Goal: Transaction & Acquisition: Purchase product/service

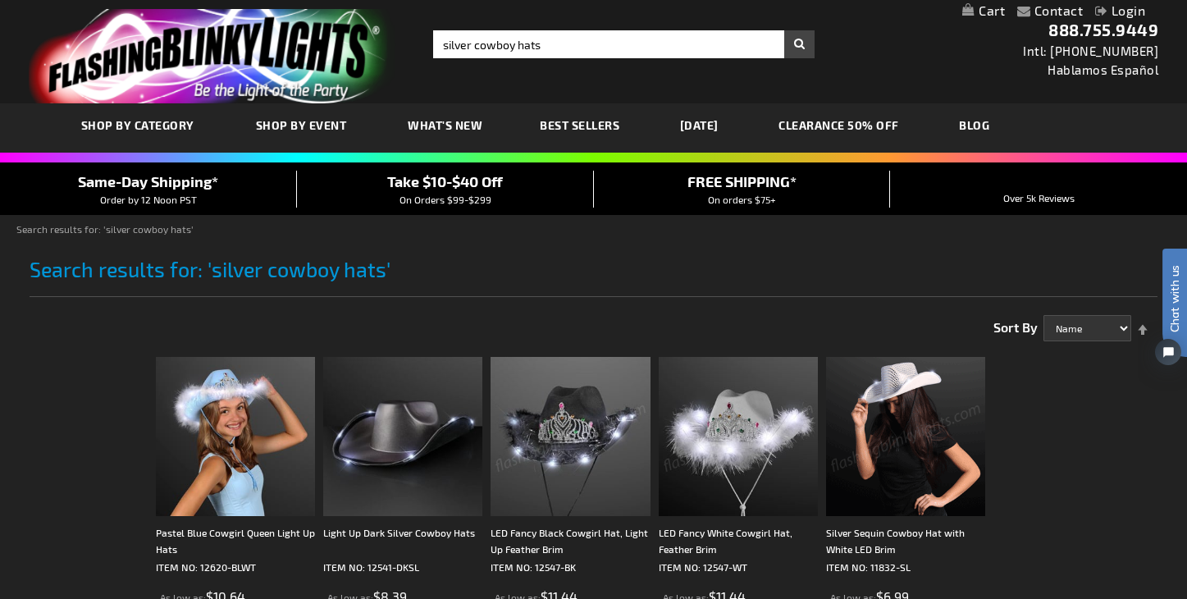
click at [869, 446] on img at bounding box center [905, 436] width 159 height 159
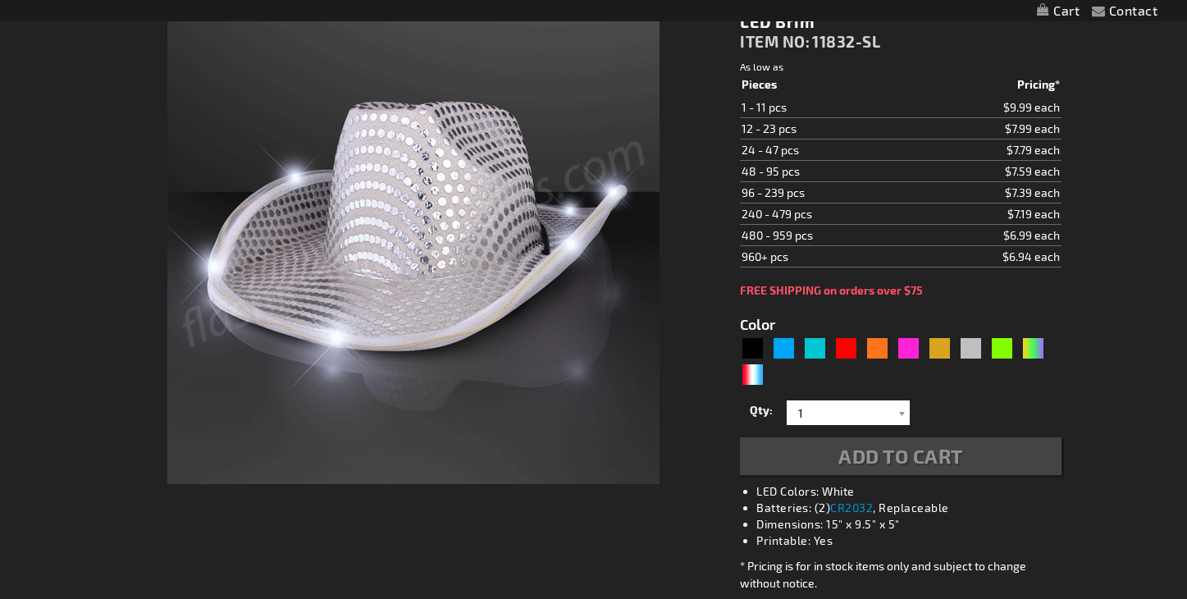
type input "5644"
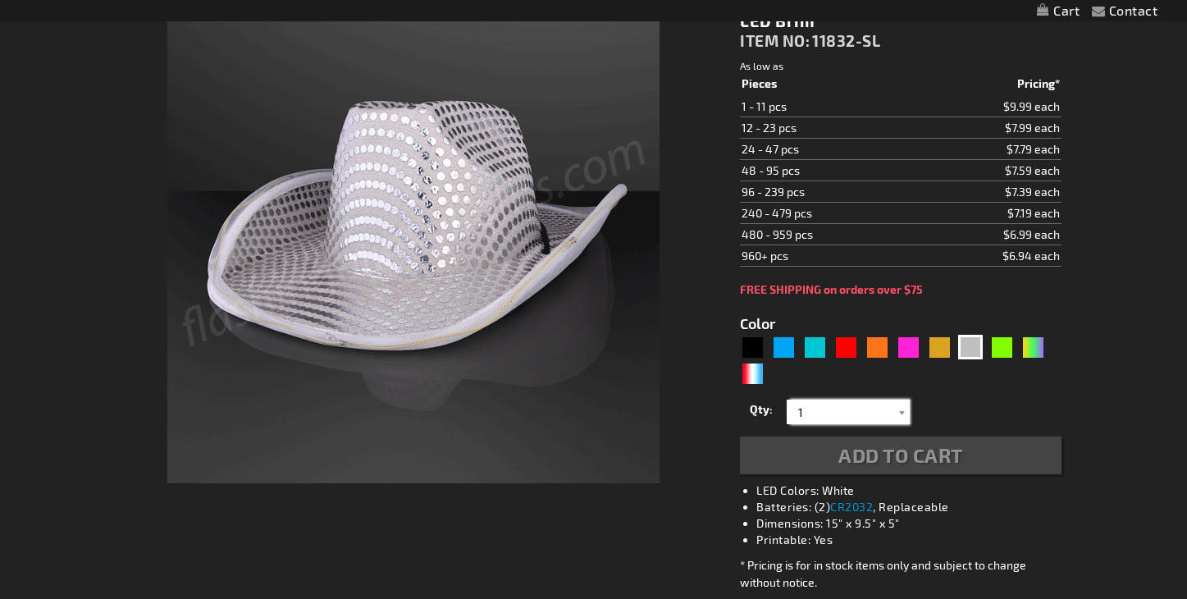
click at [840, 409] on input "1" at bounding box center [850, 411] width 119 height 25
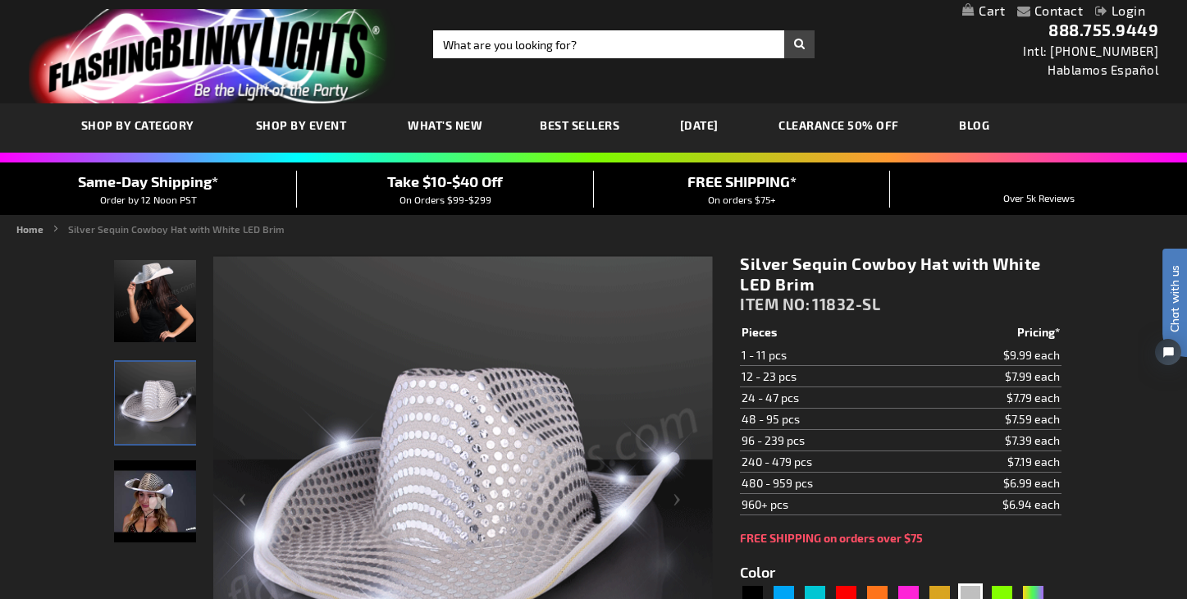
scroll to position [0, 0]
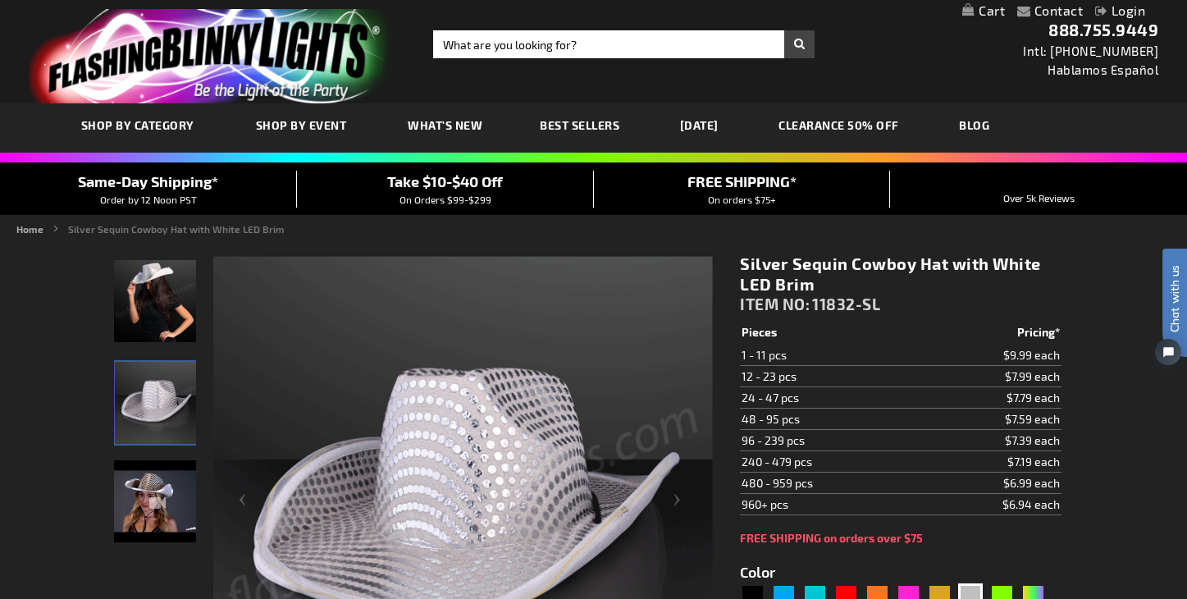
type input "70"
click at [603, 47] on input "Search" at bounding box center [623, 44] width 381 height 28
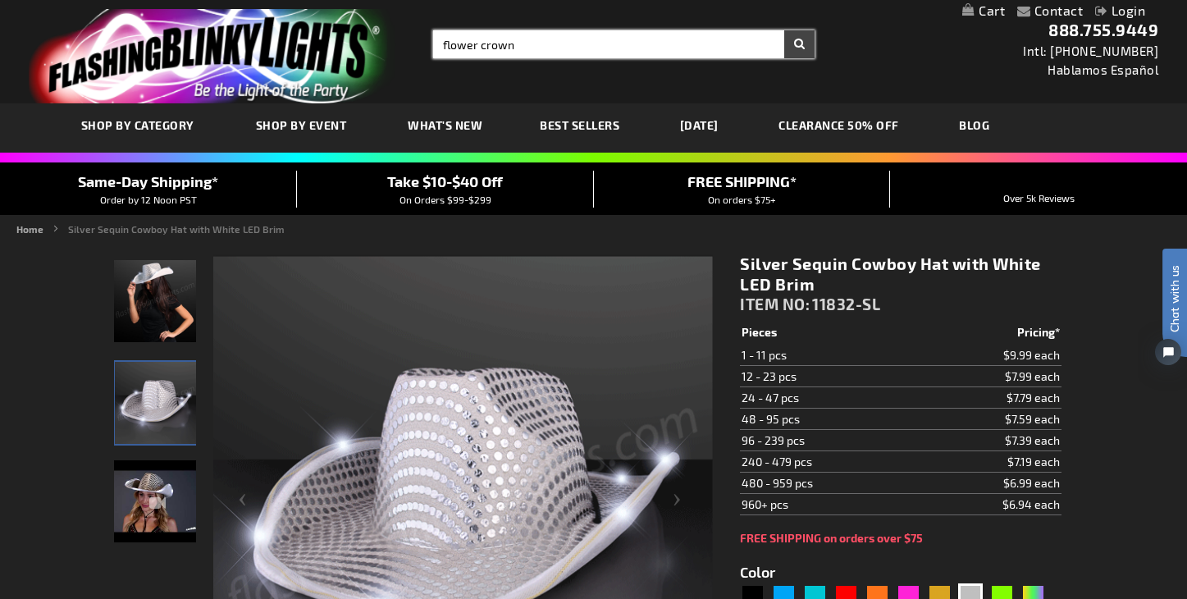
type input "flower crown"
click at [799, 44] on button "Search" at bounding box center [799, 44] width 30 height 28
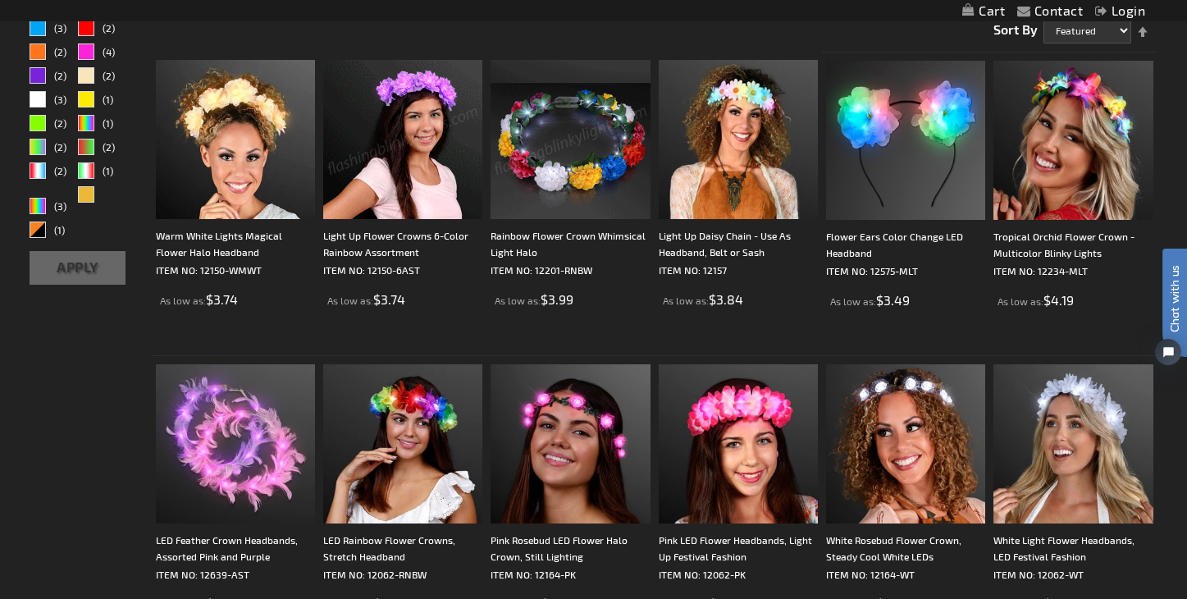
scroll to position [293, 0]
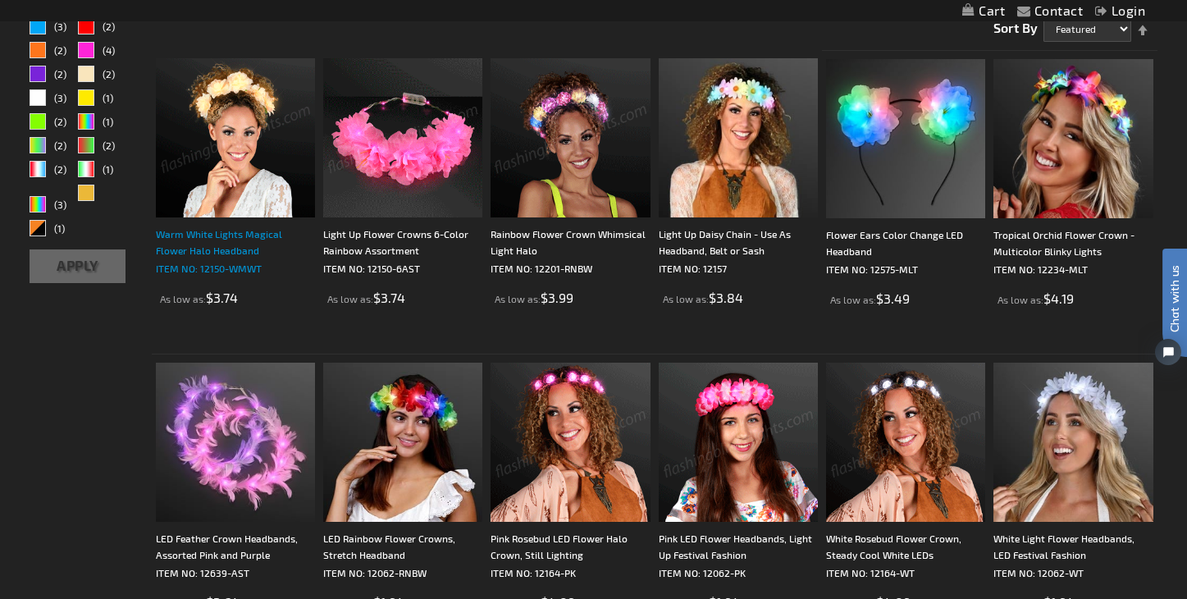
click at [249, 240] on div "Warm White Lights Magical Flower Halo Headband" at bounding box center [235, 242] width 159 height 33
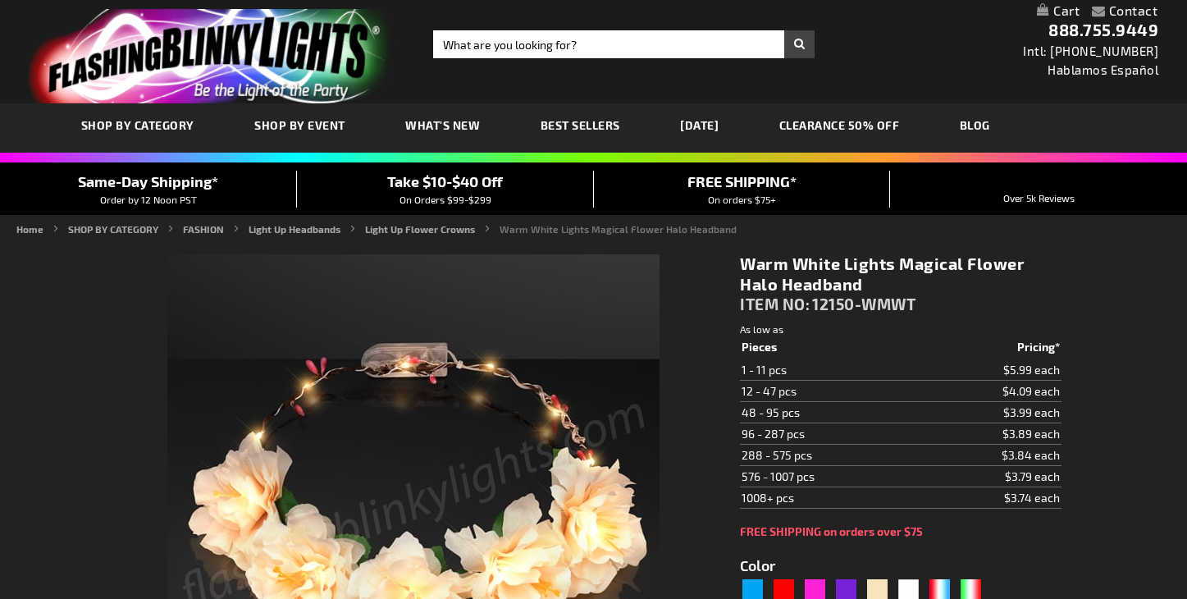
type input "5670"
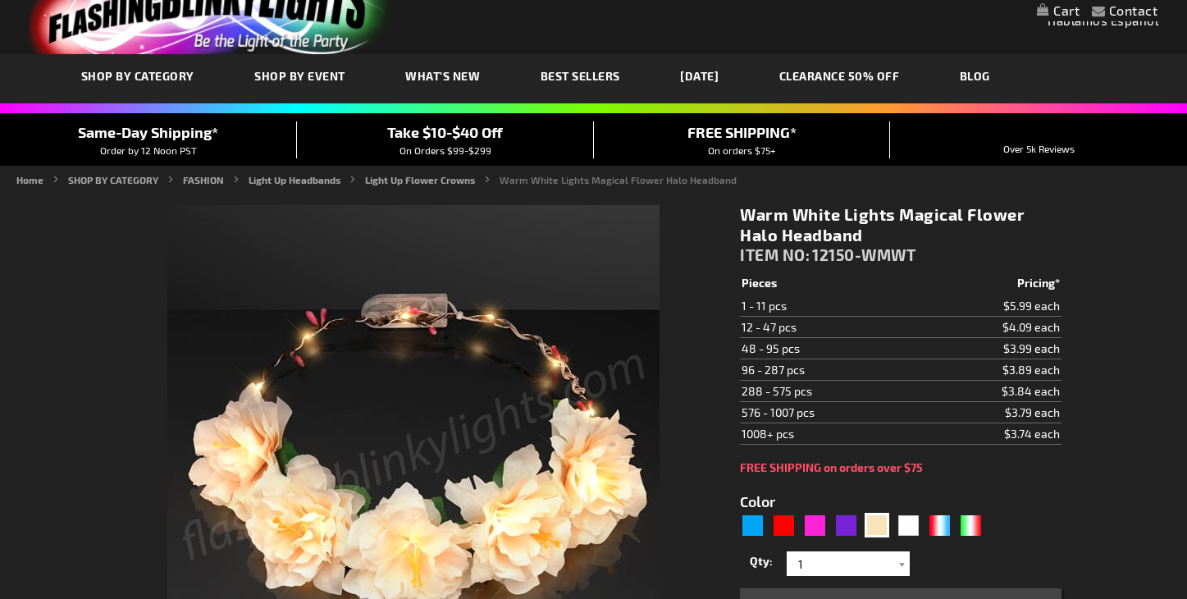
click at [908, 542] on form "Color 5670 1" at bounding box center [900, 550] width 321 height 152
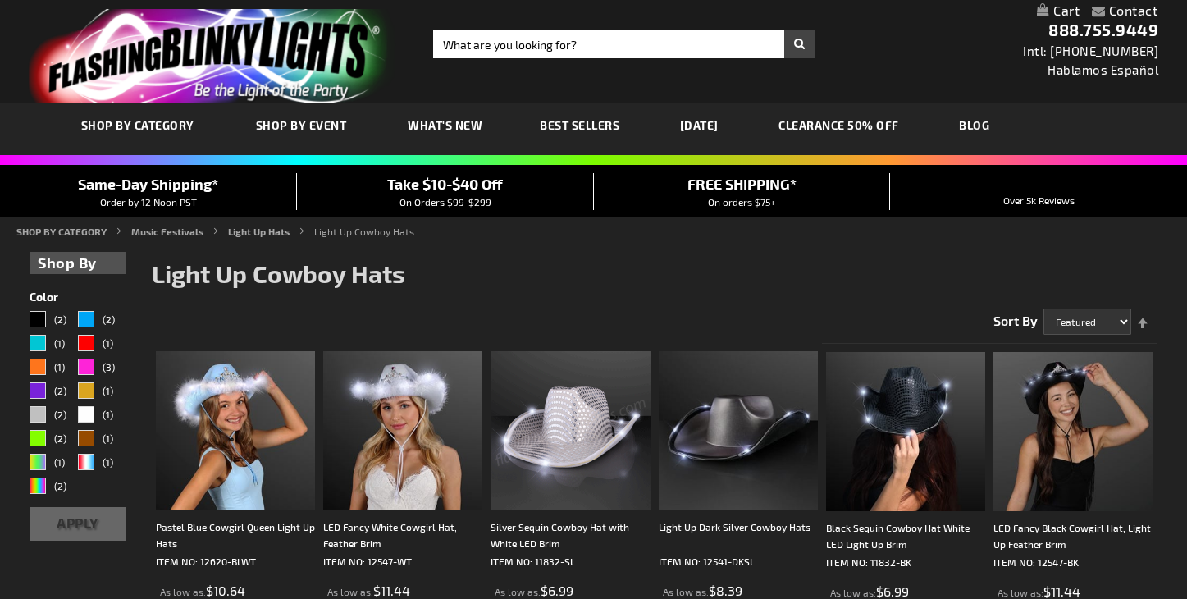
click at [586, 401] on img at bounding box center [569, 430] width 159 height 159
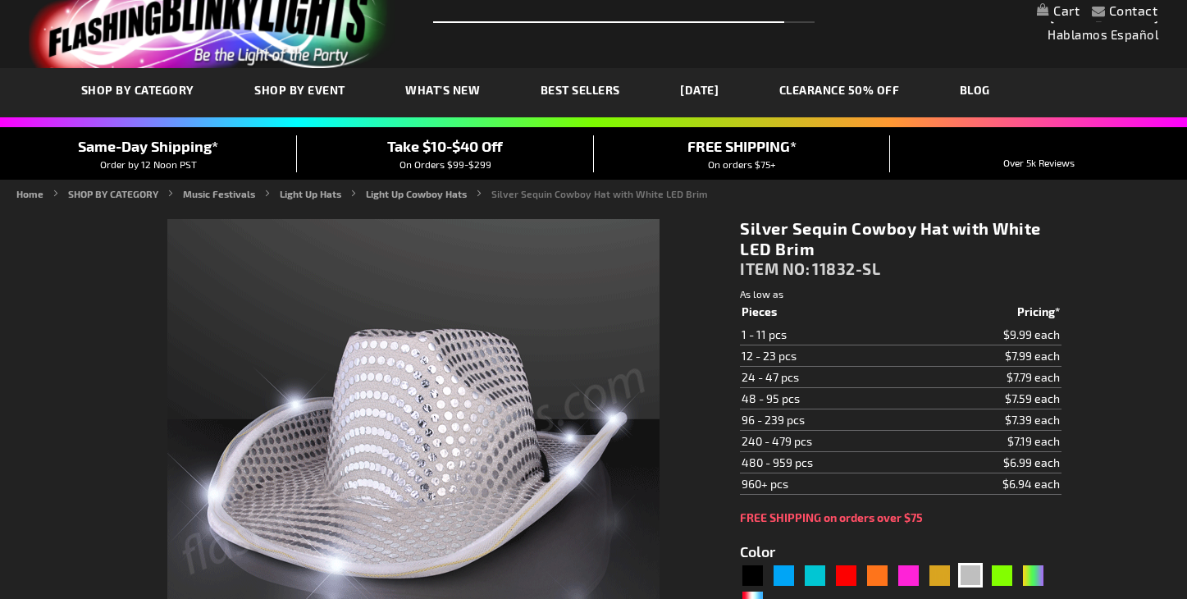
type input "5644"
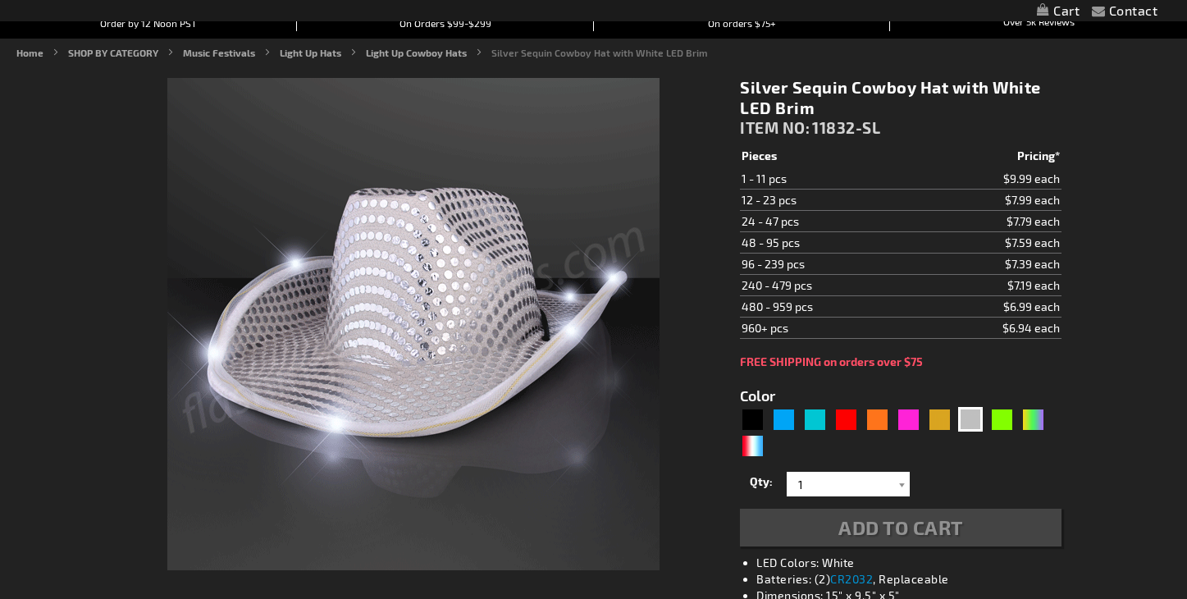
click at [833, 504] on div "Qty 1 2 3 4 5 6 7 8 9 10 11 12 24 36 48 60 72 84 96 108 120 132 144 156 168 180…" at bounding box center [900, 507] width 321 height 79
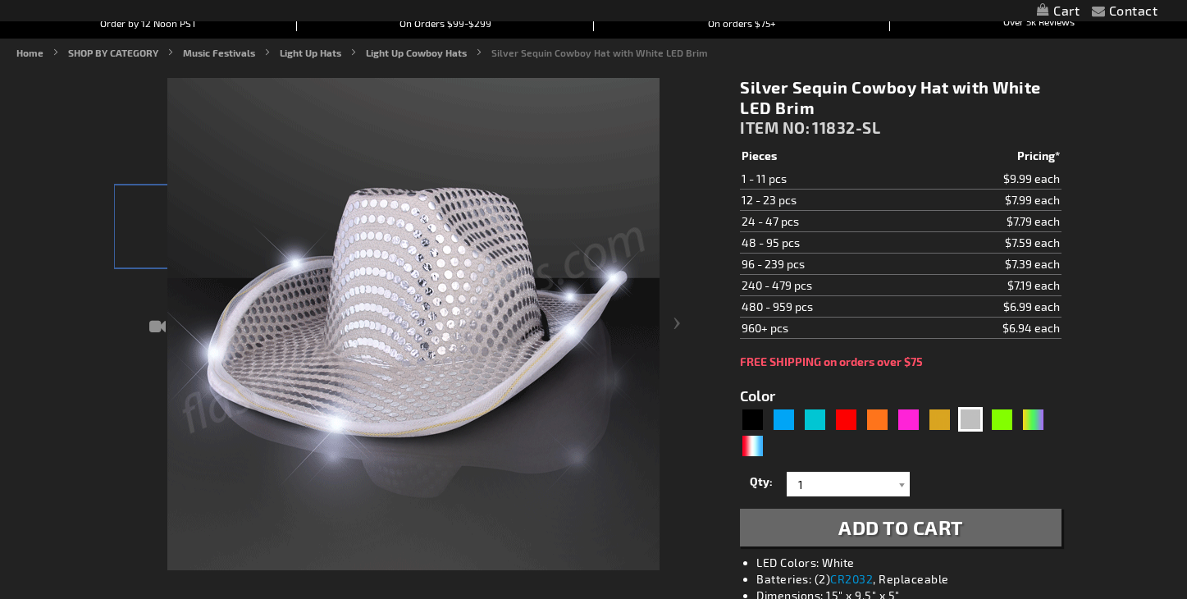
click at [852, 459] on div "5644" at bounding box center [900, 433] width 321 height 52
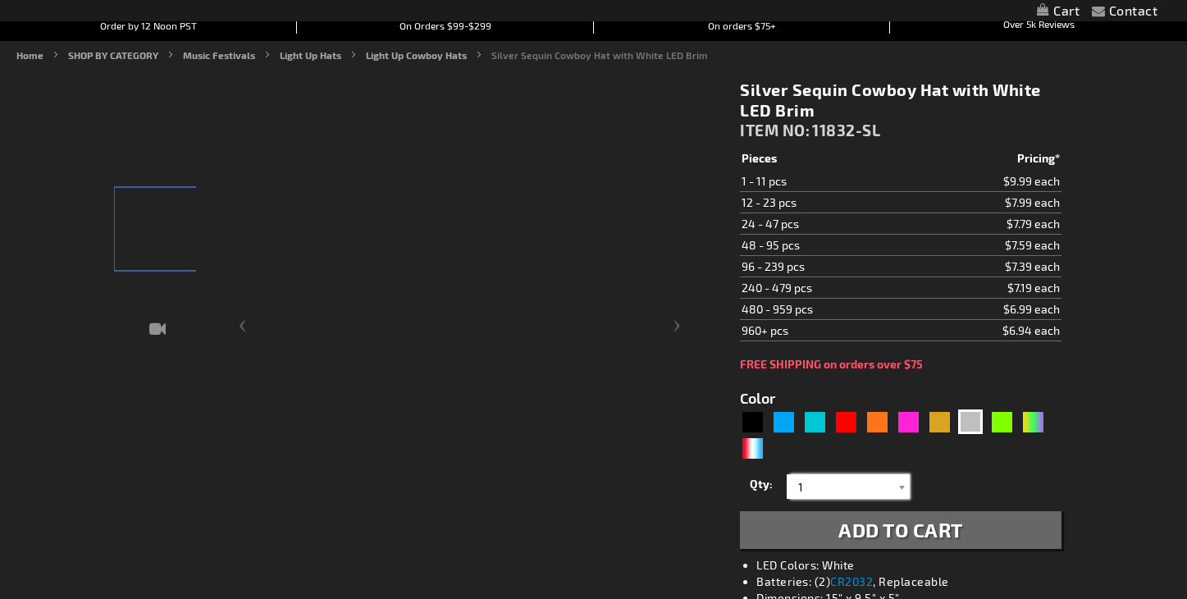
click at [842, 481] on input "1" at bounding box center [850, 486] width 119 height 25
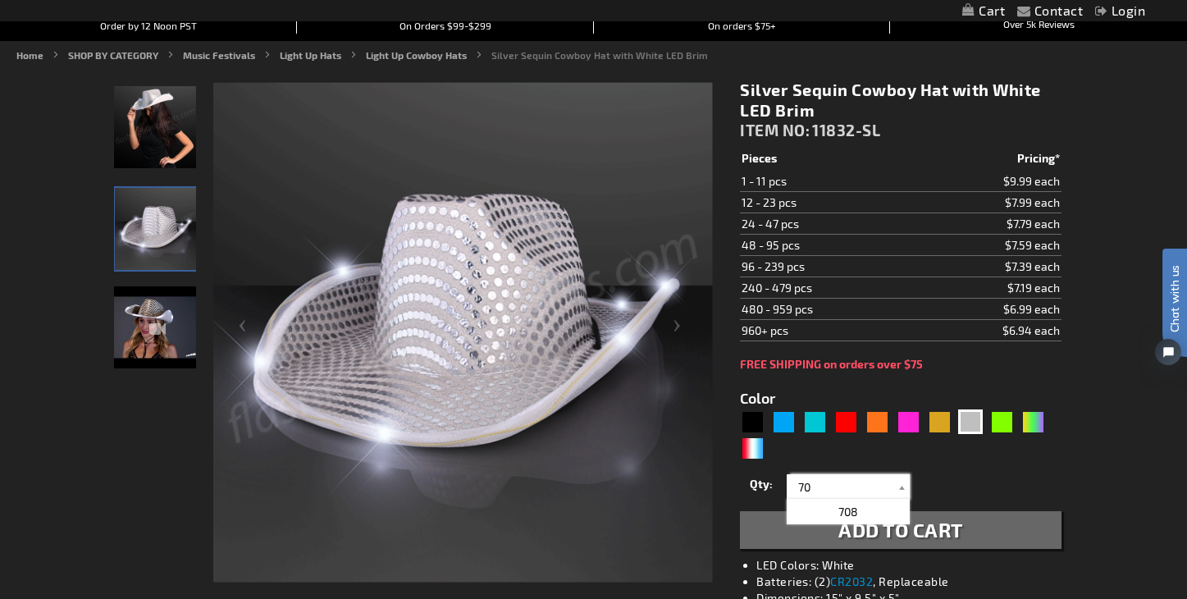
type input "70"
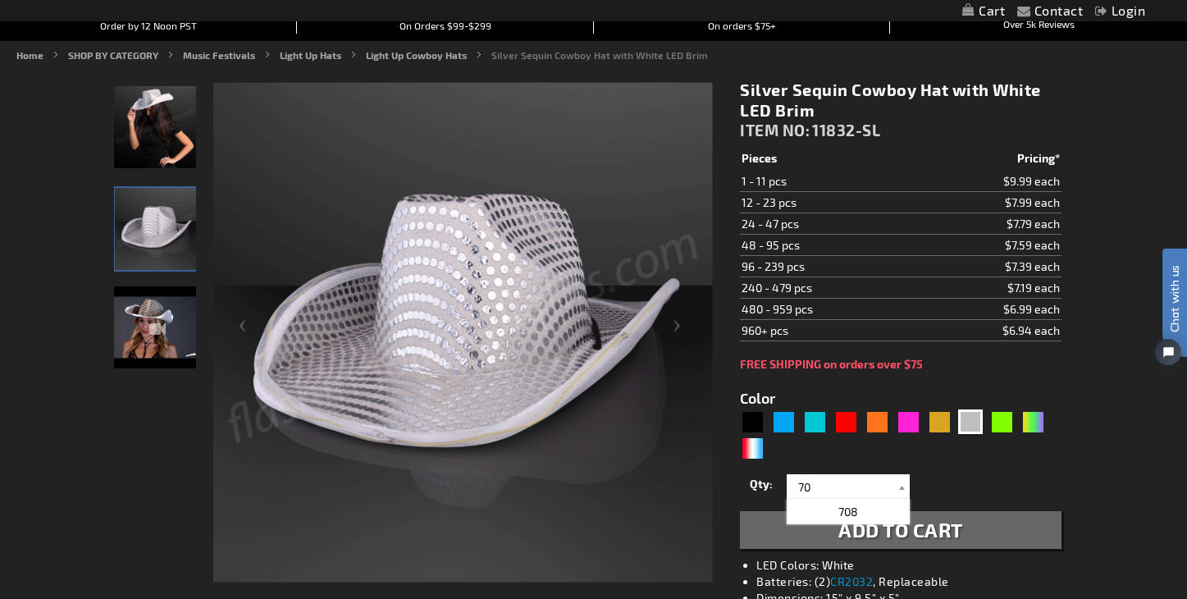
click at [959, 535] on span "Add to Cart" at bounding box center [900, 530] width 125 height 24
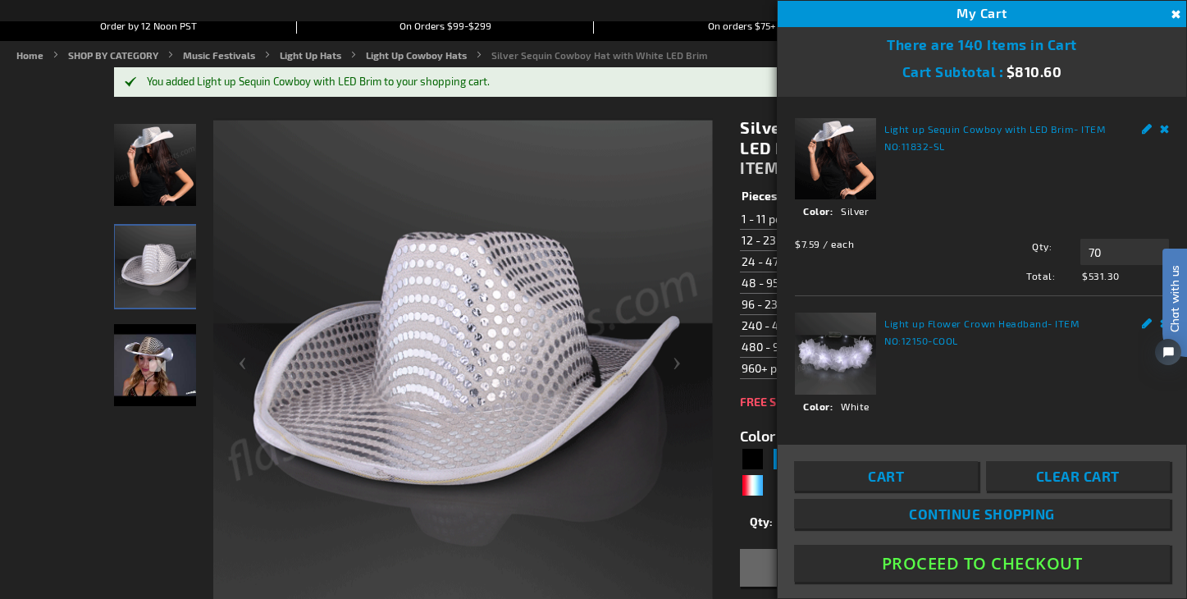
click at [979, 563] on button "Proceed To Checkout" at bounding box center [982, 563] width 376 height 37
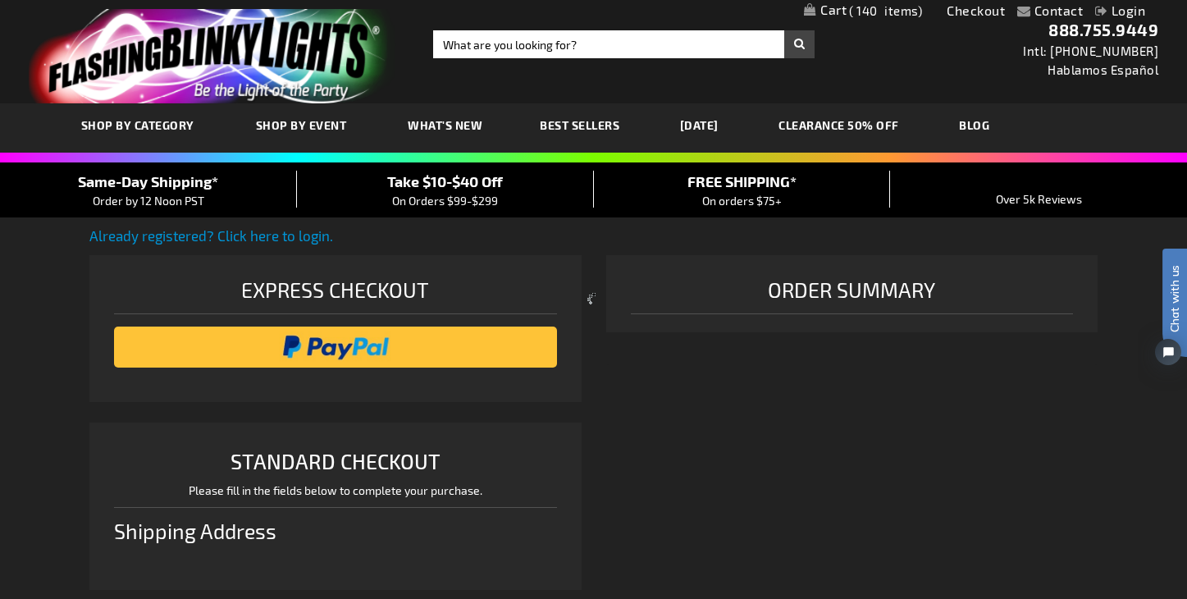
select select "US"
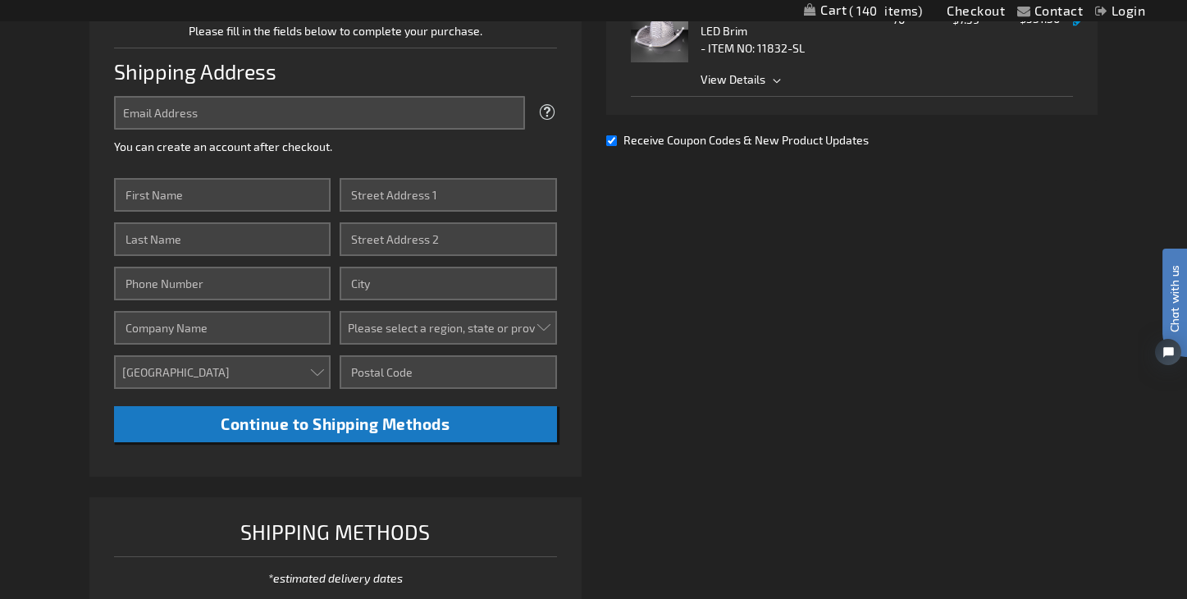
scroll to position [373, 0]
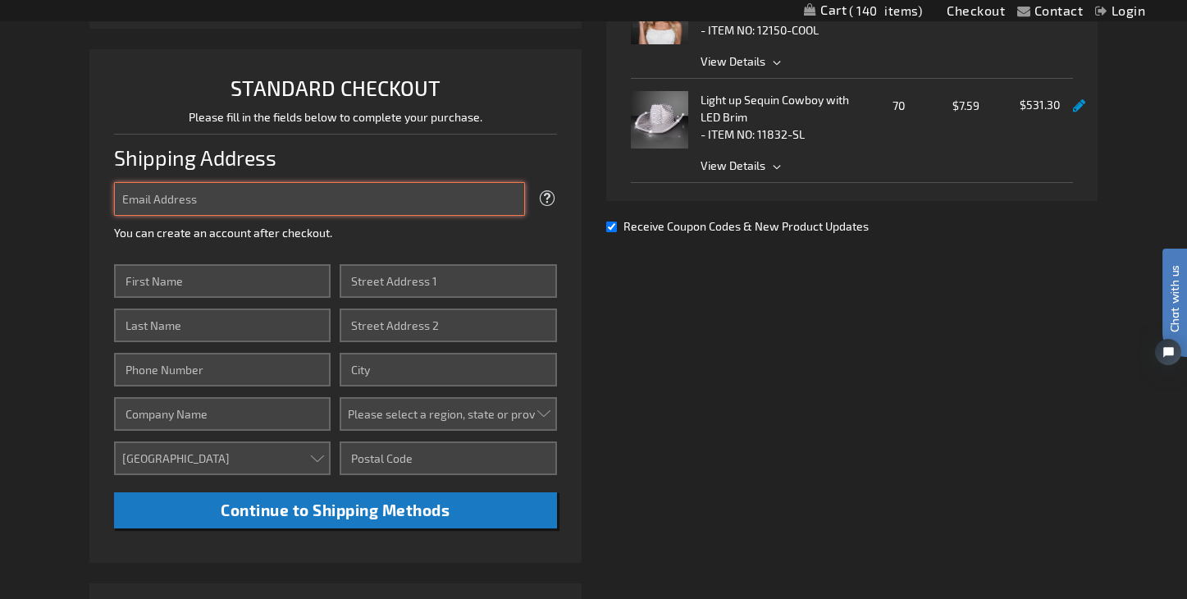
click at [246, 204] on input "Email Address" at bounding box center [319, 199] width 411 height 34
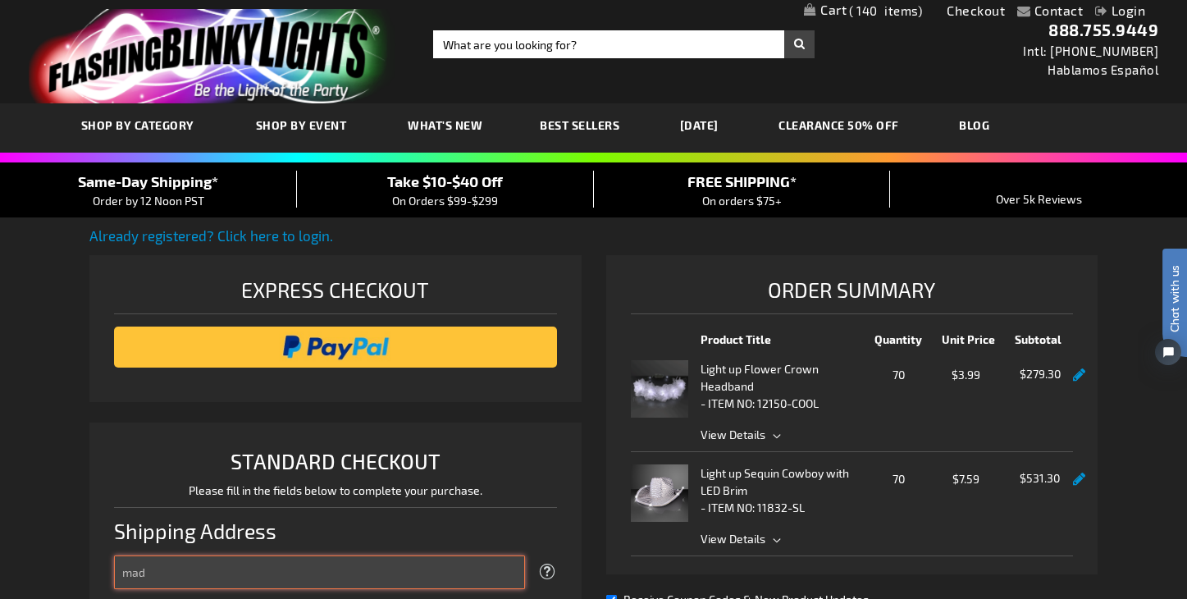
scroll to position [0, 0]
type input "mad"
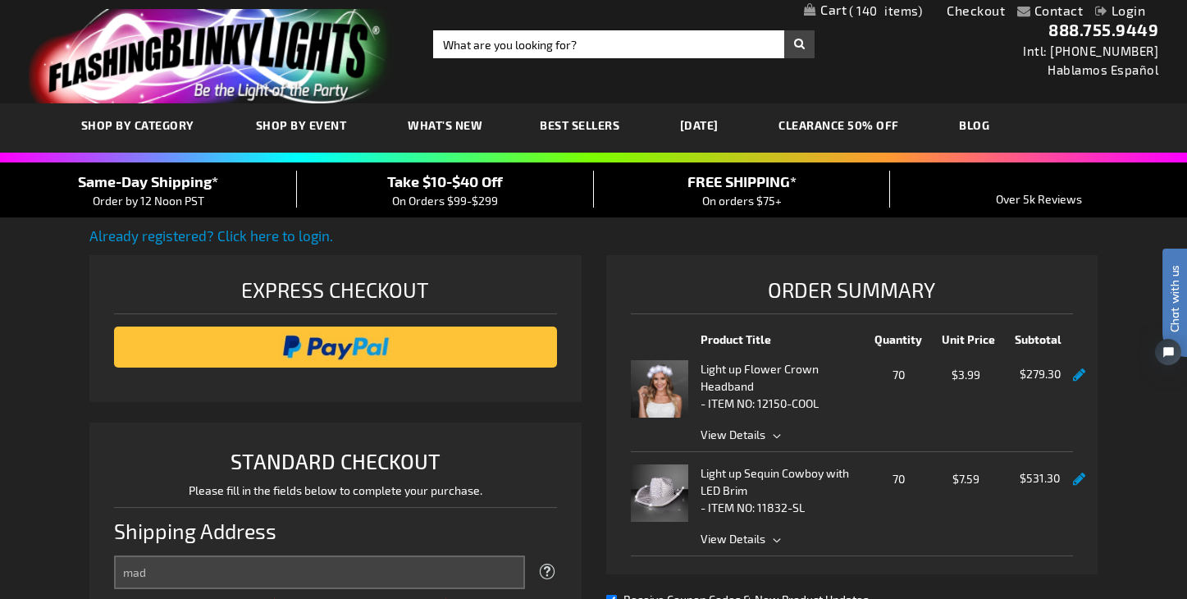
click at [1138, 11] on link "Login" at bounding box center [1120, 10] width 50 height 16
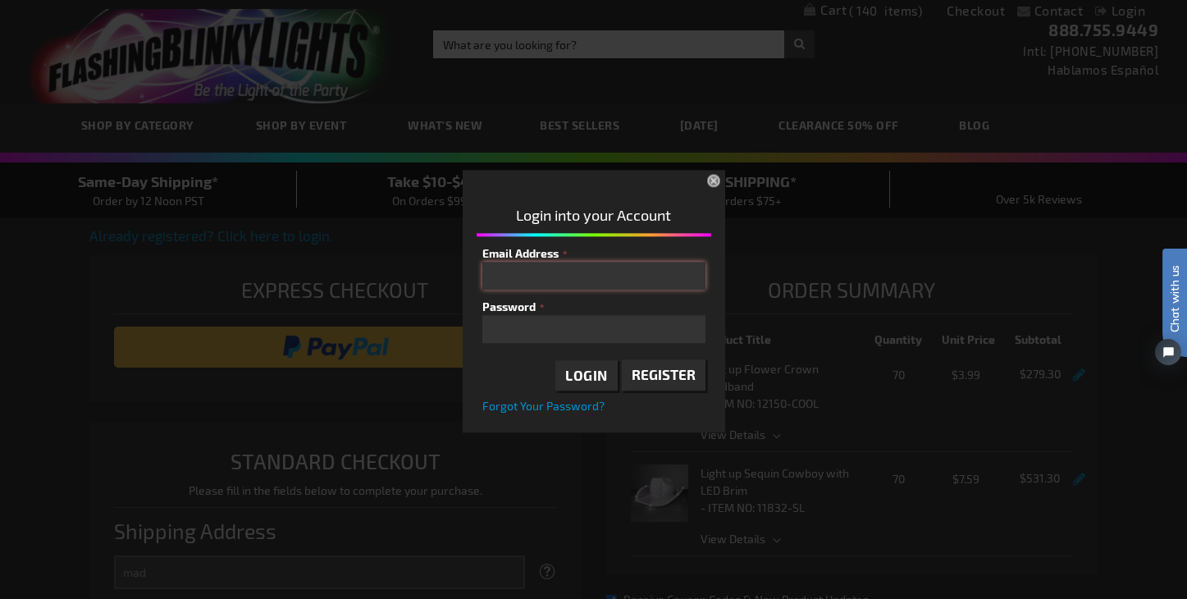
type input "jacqueline@jacquelineevents.com"
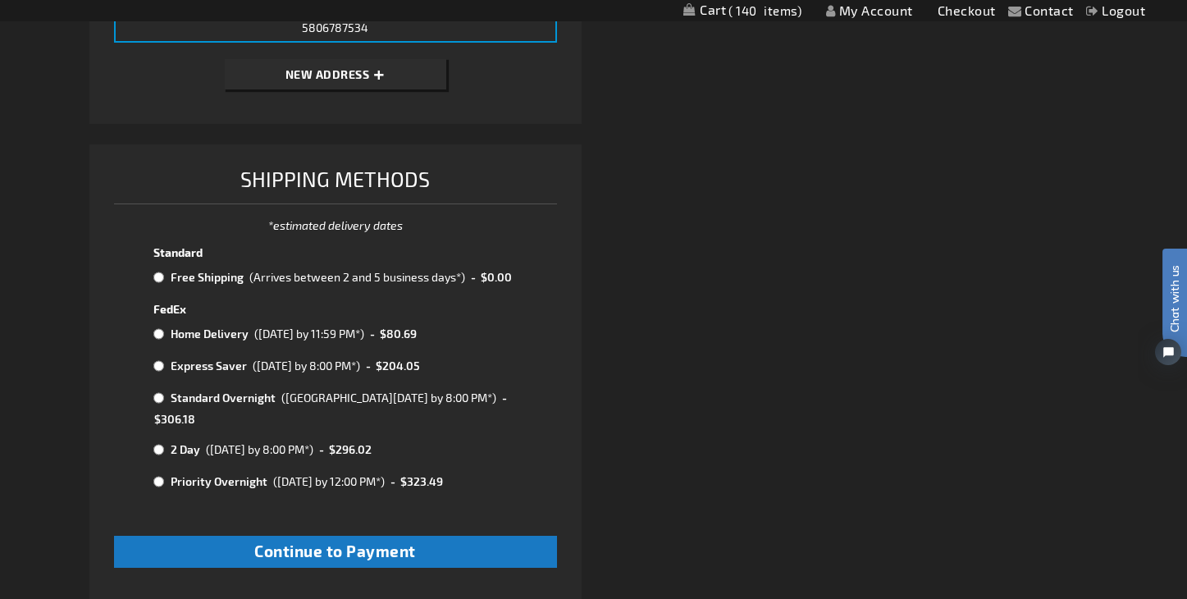
scroll to position [742, 0]
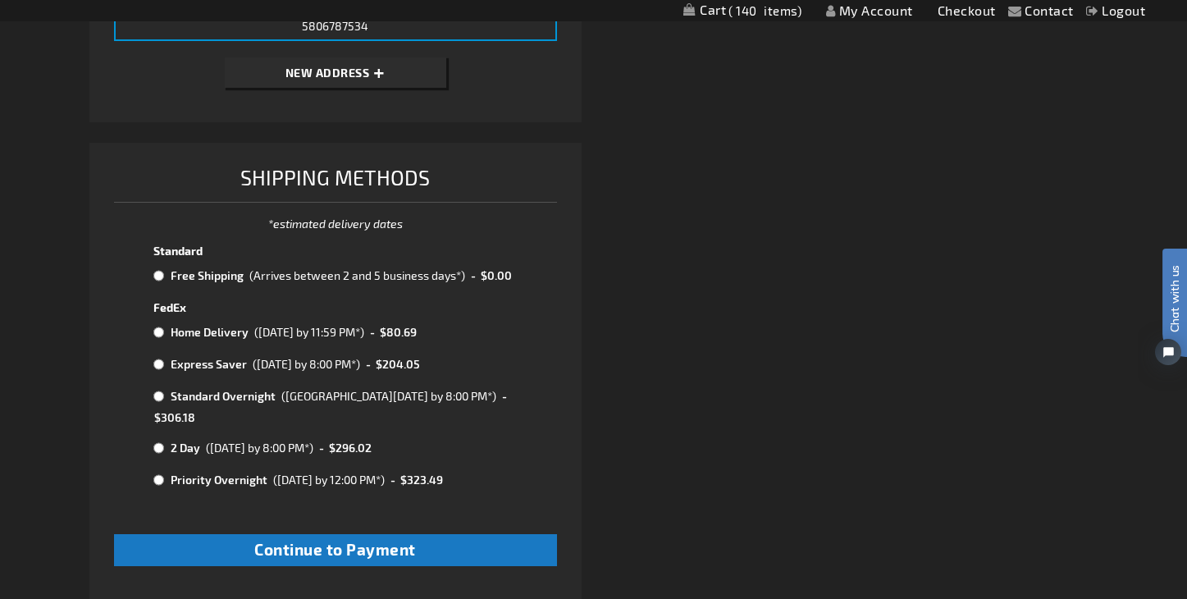
click at [159, 273] on input "radio" at bounding box center [158, 275] width 11 height 13
radio input "true"
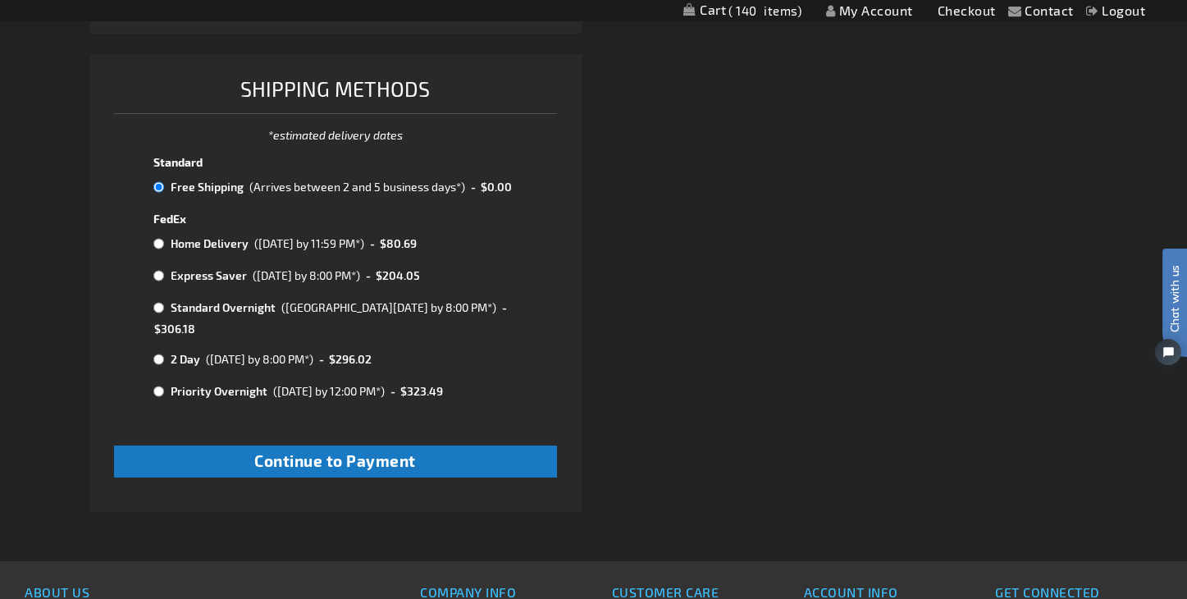
scroll to position [833, 0]
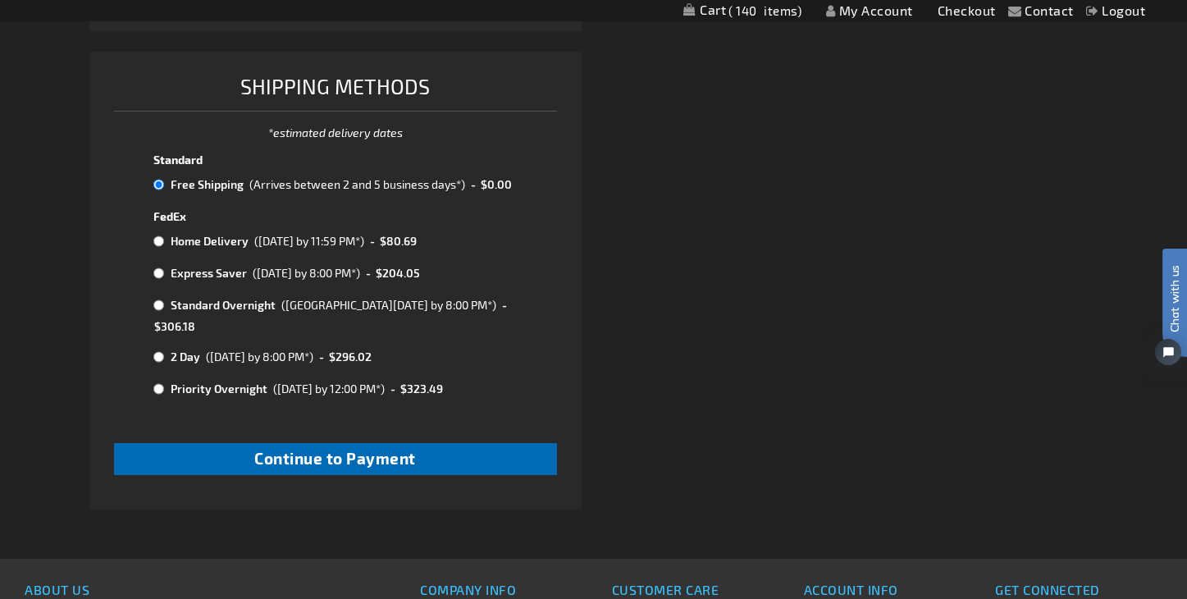
click at [376, 443] on button "Continue to Payment" at bounding box center [335, 459] width 443 height 32
checkbox input "true"
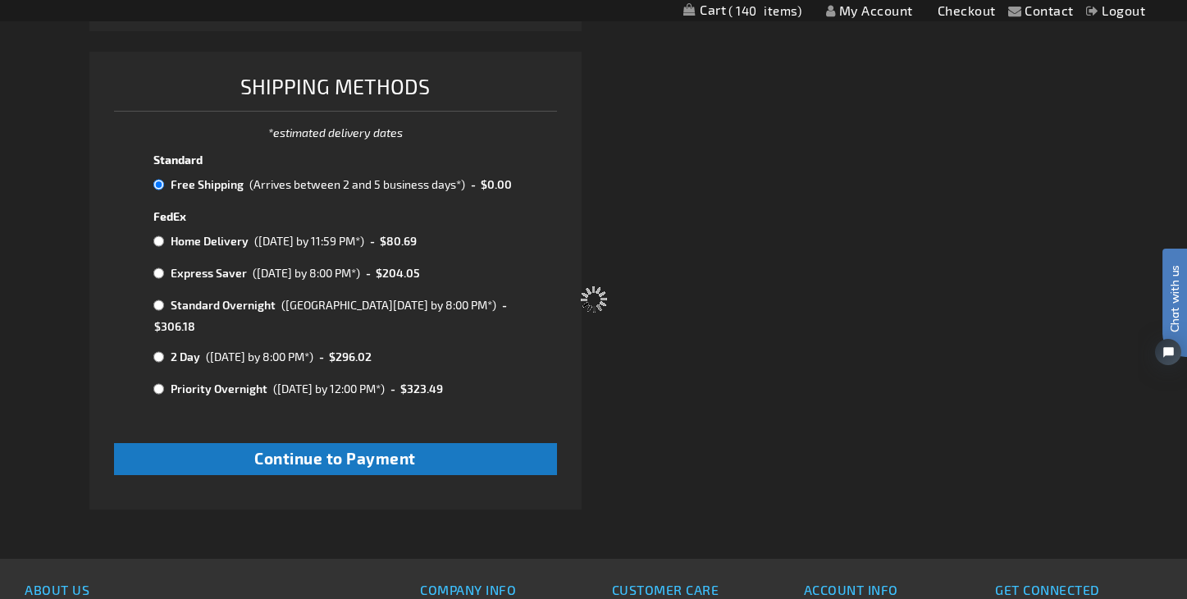
click at [366, 428] on div "Please wait..." at bounding box center [593, 299] width 1187 height 599
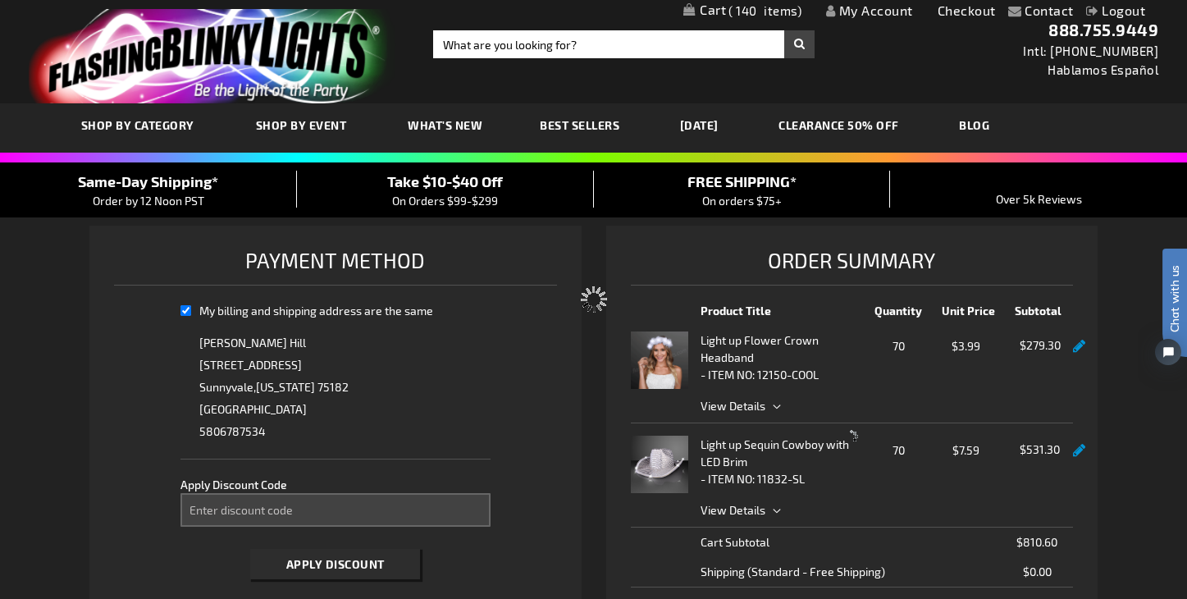
select select "e9e2aafff8356e85f5ac0acedd780c44192b98f3"
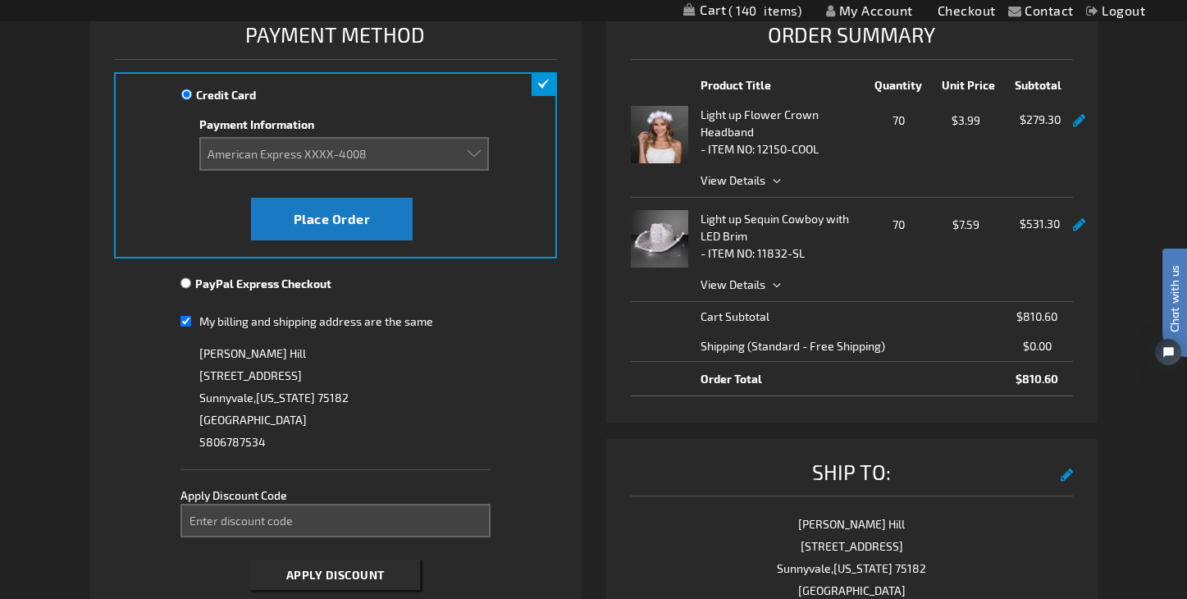
scroll to position [190, 0]
